Goal: Transaction & Acquisition: Obtain resource

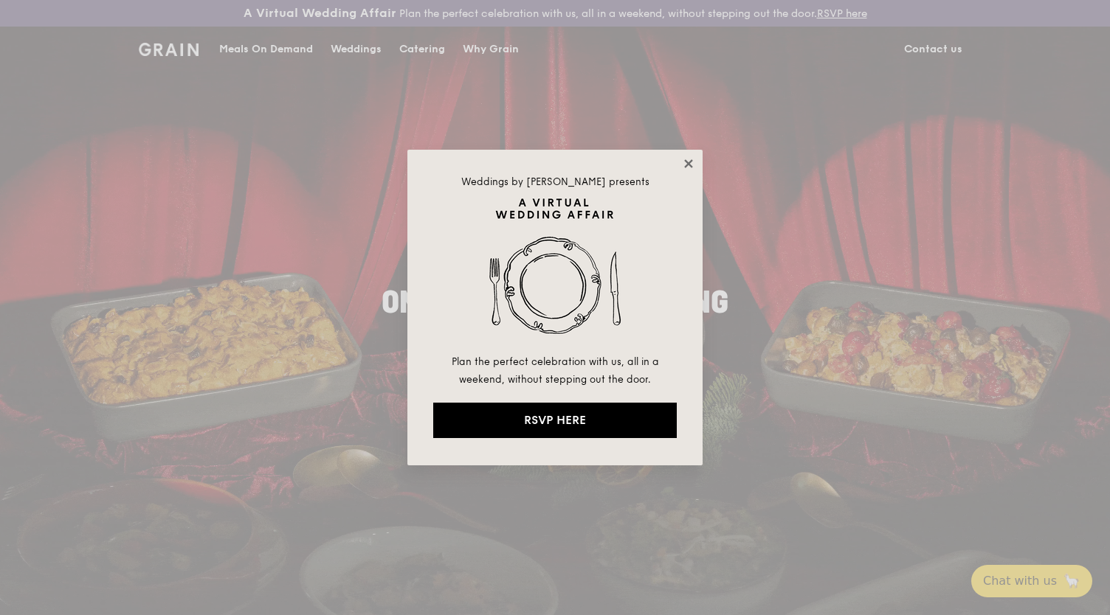
click at [691, 164] on icon at bounding box center [688, 163] width 13 height 13
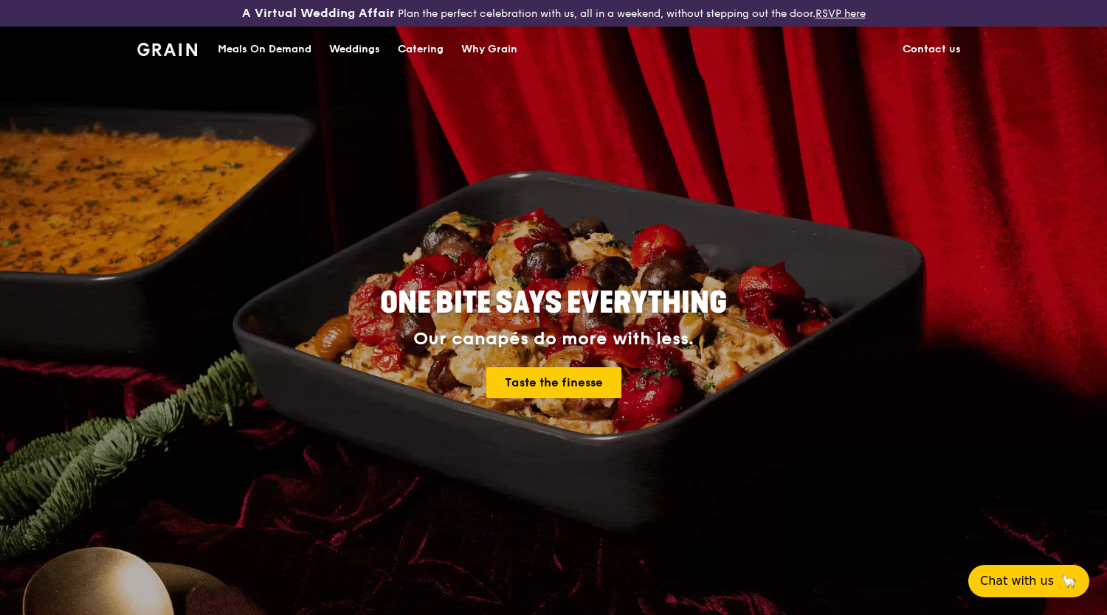
click at [423, 51] on div "Catering" at bounding box center [421, 49] width 46 height 44
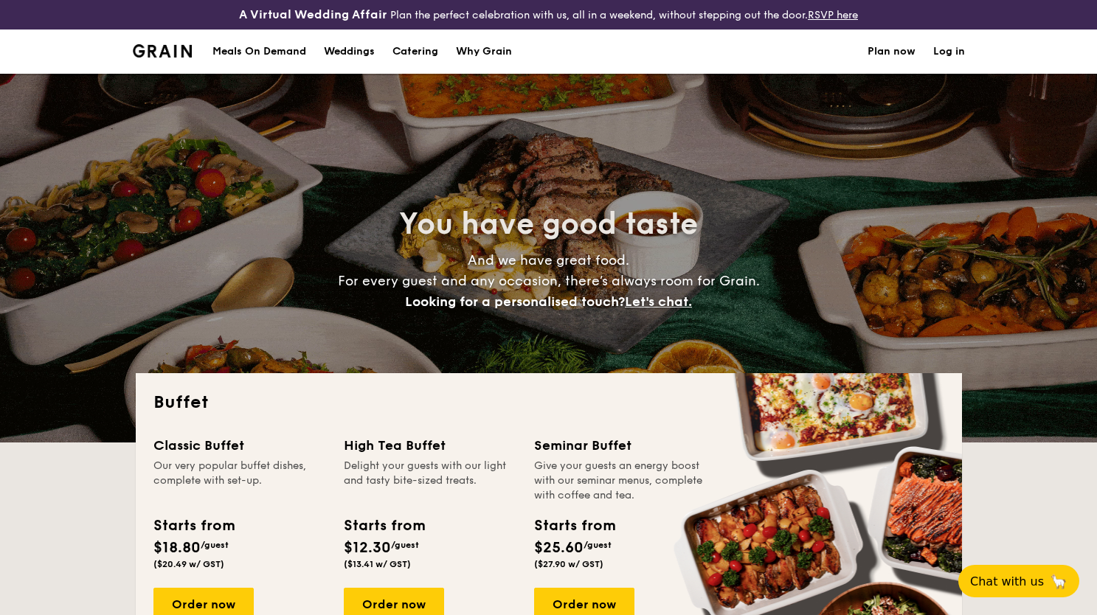
select select
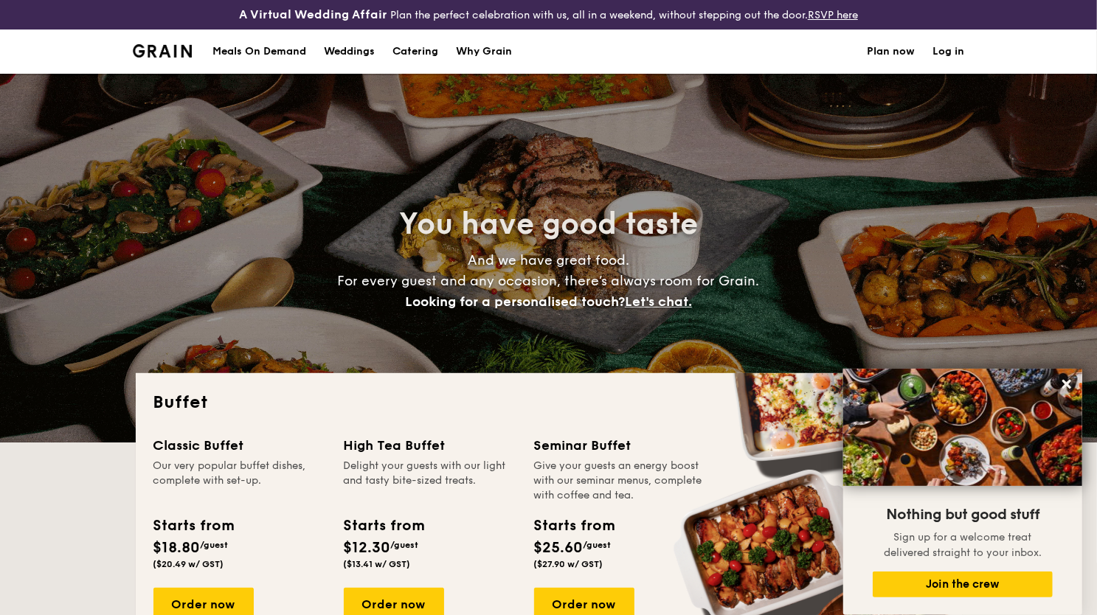
click at [422, 46] on h1 "Catering" at bounding box center [416, 52] width 46 height 44
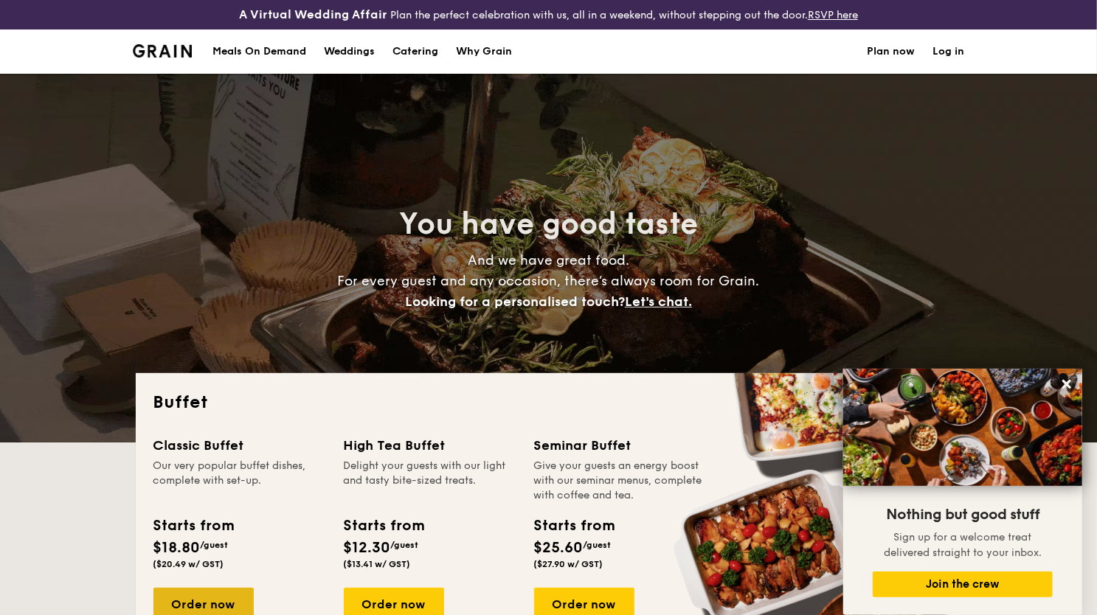
click at [218, 598] on div "Order now" at bounding box center [203, 604] width 100 height 32
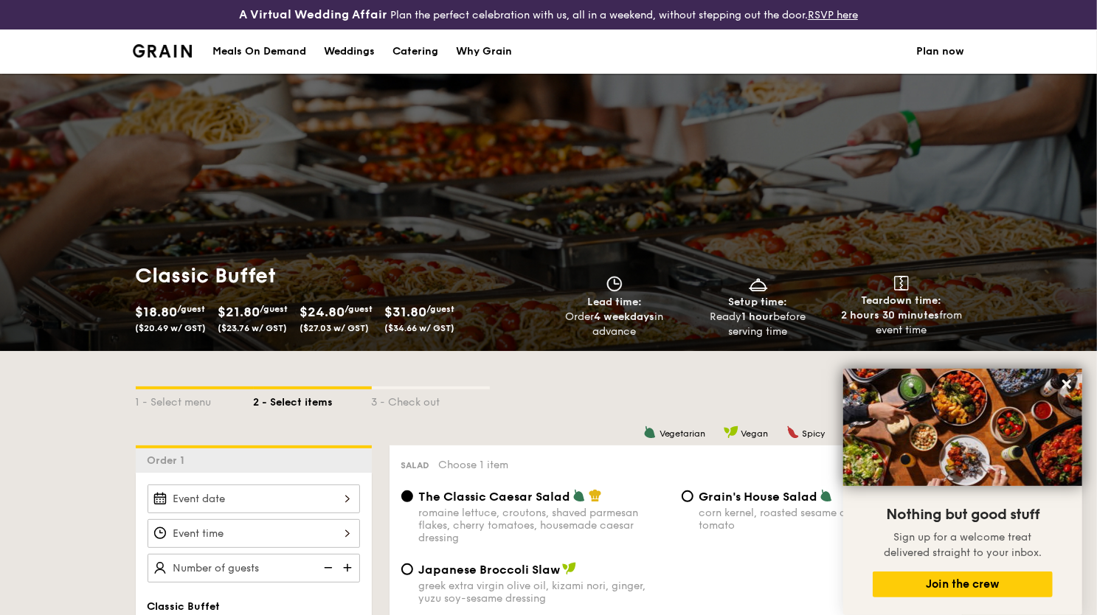
click at [294, 52] on div "Meals On Demand" at bounding box center [260, 52] width 94 height 44
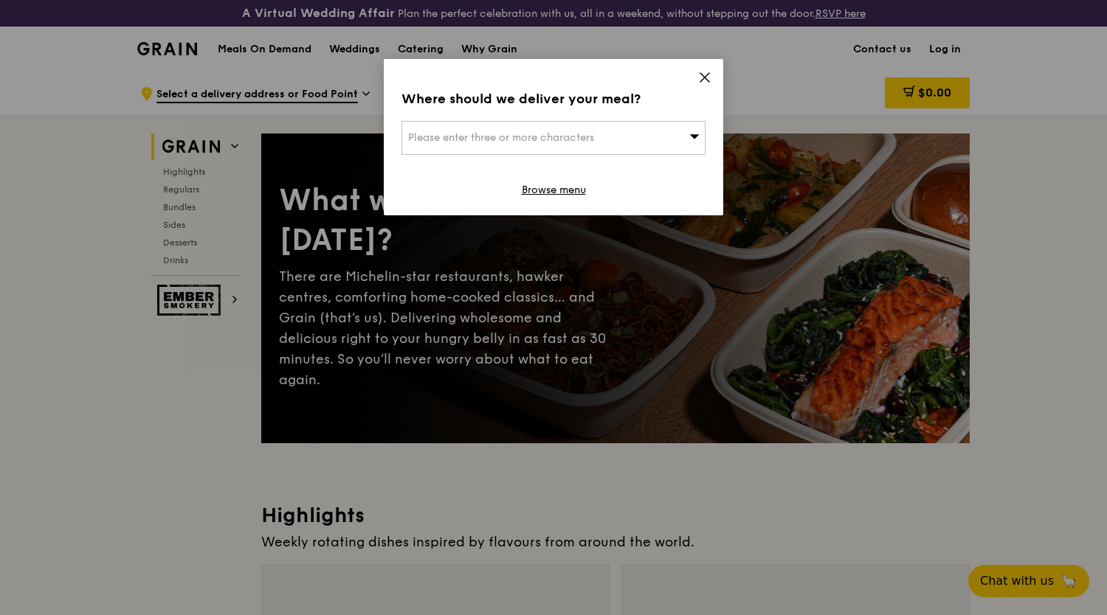
click at [702, 82] on icon at bounding box center [704, 77] width 13 height 13
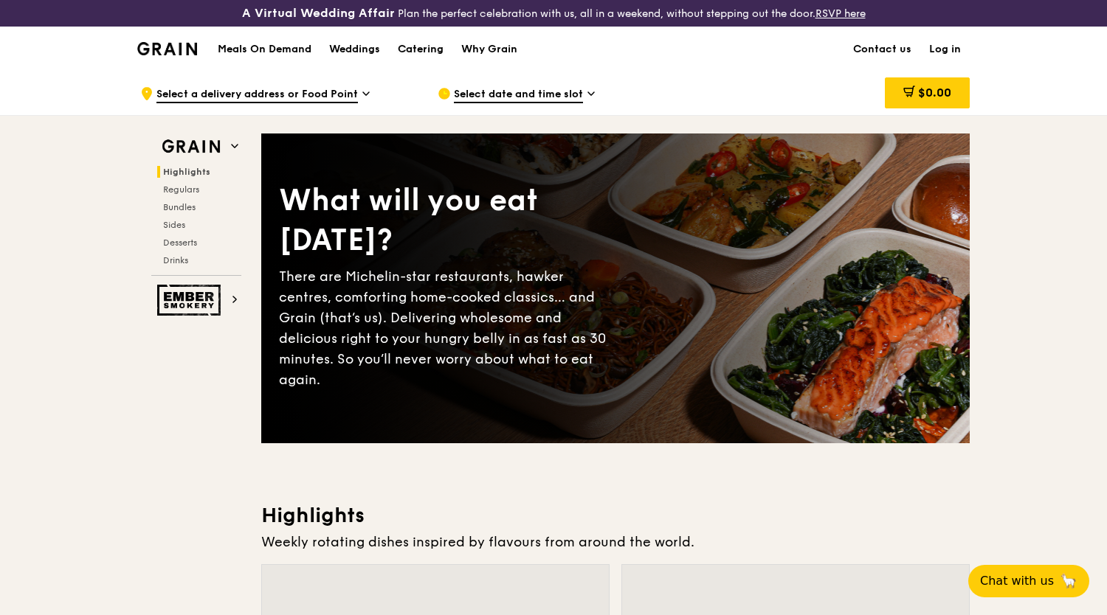
click at [434, 51] on div "Catering" at bounding box center [421, 49] width 46 height 44
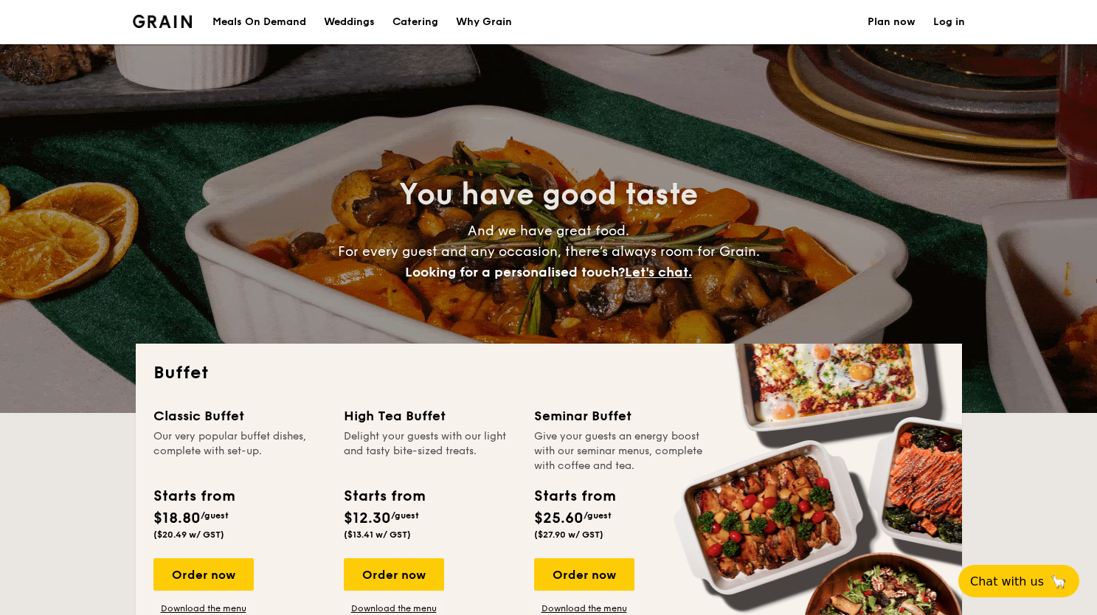
select select
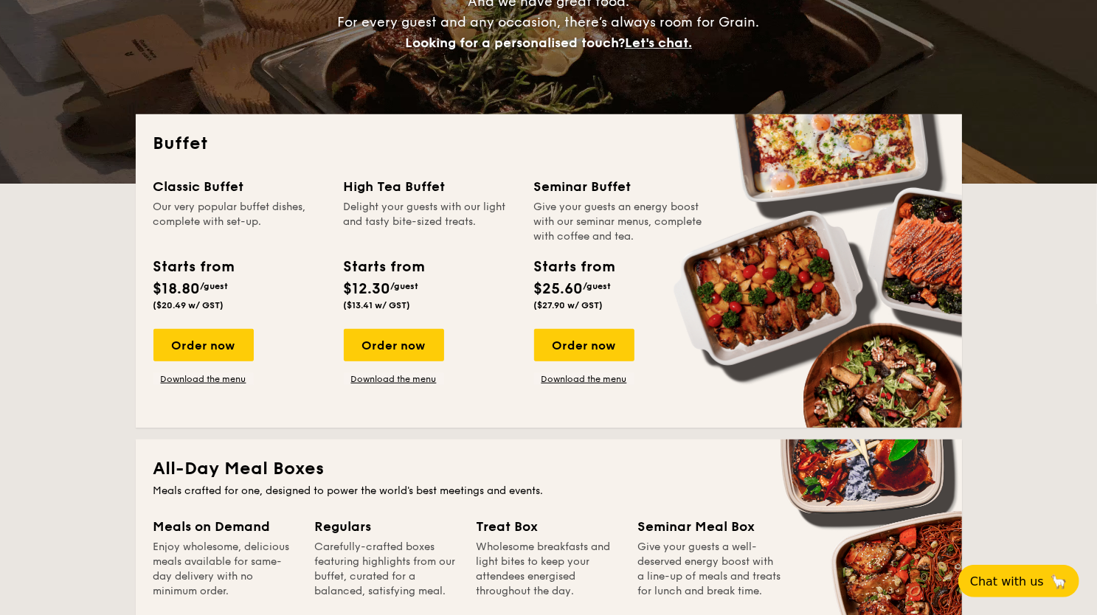
scroll to position [241, 0]
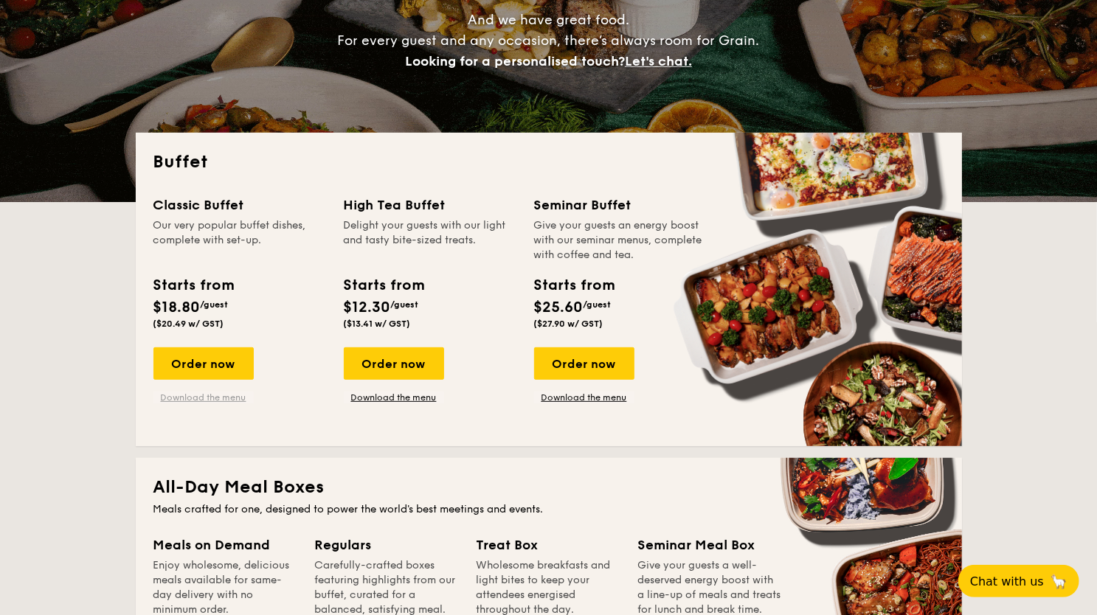
click at [226, 397] on link "Download the menu" at bounding box center [203, 398] width 100 height 12
